Goal: Task Accomplishment & Management: Manage account settings

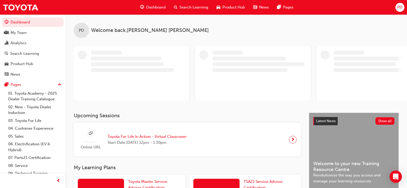
click at [399, 8] on span "PD" at bounding box center [399, 7] width 5 height 6
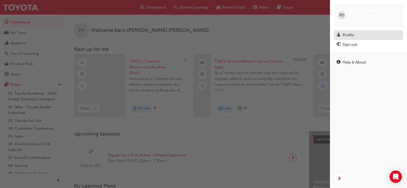
click at [353, 32] on div "Profile" at bounding box center [348, 35] width 12 height 6
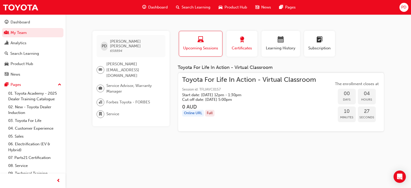
click at [256, 48] on button "Certificates" at bounding box center [241, 44] width 31 height 26
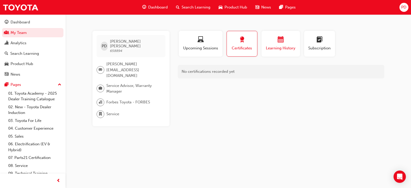
click at [275, 52] on button "Learning History" at bounding box center [280, 44] width 38 height 26
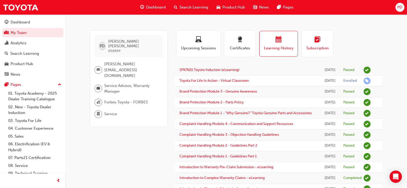
click at [316, 51] on button "Subscription" at bounding box center [317, 44] width 31 height 26
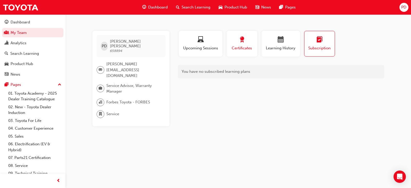
click at [233, 52] on button "Certificates" at bounding box center [241, 44] width 31 height 26
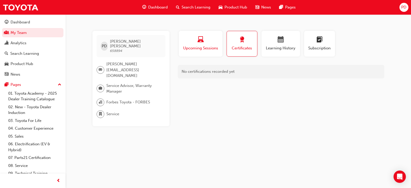
click at [187, 48] on span "Upcoming Sessions" at bounding box center [200, 48] width 36 height 6
